Goal: Task Accomplishment & Management: Complete application form

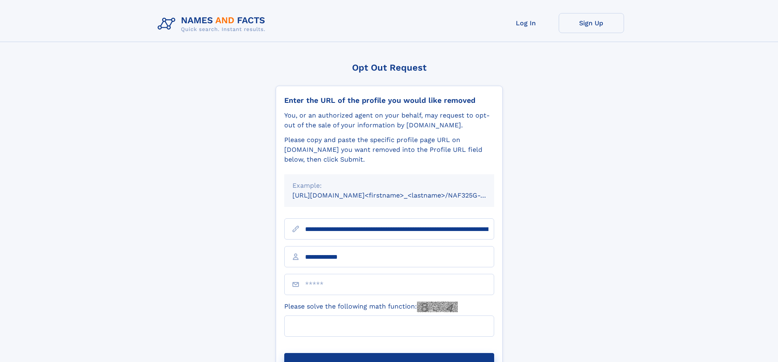
type input "**********"
type input "*"
click at [389, 353] on button "Submit Opt Out Request" at bounding box center [389, 366] width 210 height 26
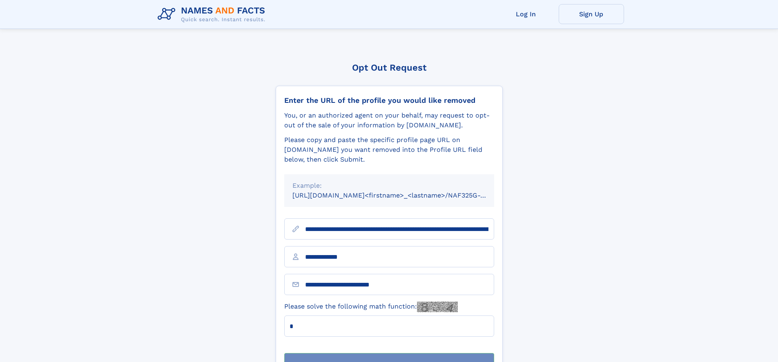
scroll to position [26, 0]
